Goal: Check status: Check status

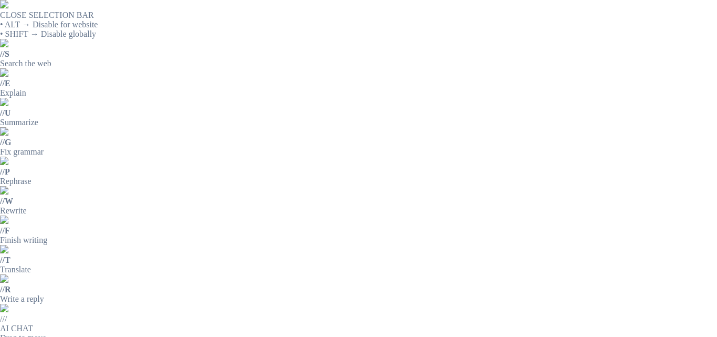
drag, startPoint x: 326, startPoint y: 270, endPoint x: 351, endPoint y: 273, distance: 25.3
